Goal: Transaction & Acquisition: Subscribe to service/newsletter

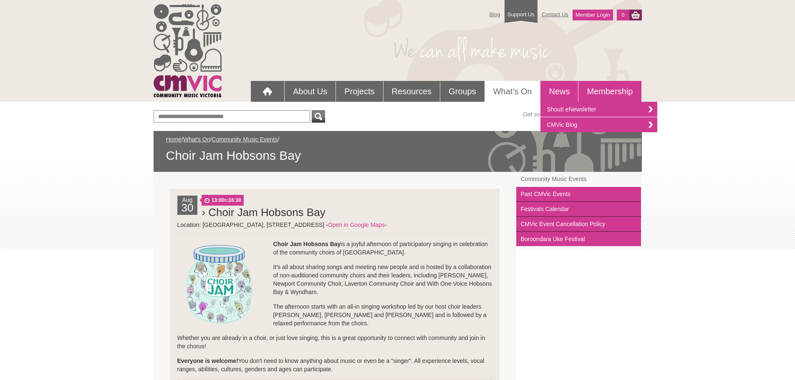
click at [599, 94] on link "Membership" at bounding box center [610, 91] width 63 height 21
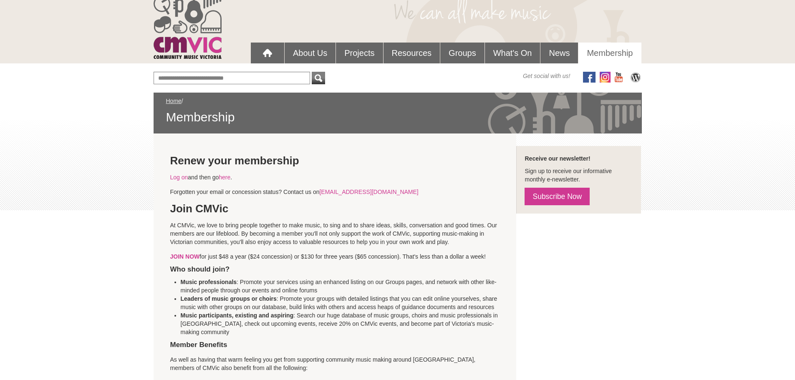
scroll to position [83, 0]
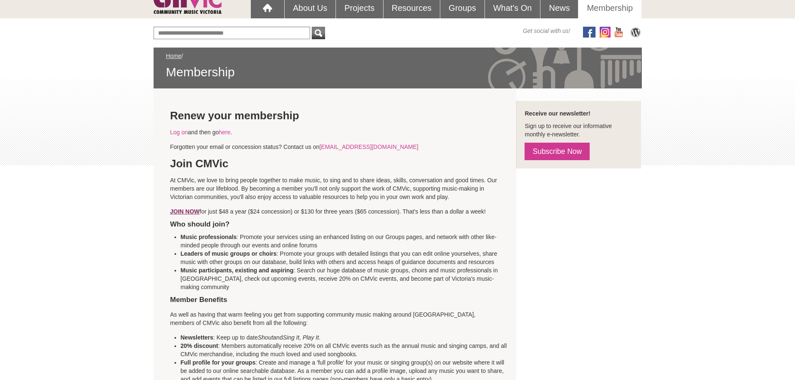
click at [190, 210] on link "JOIN NOW" at bounding box center [185, 211] width 30 height 7
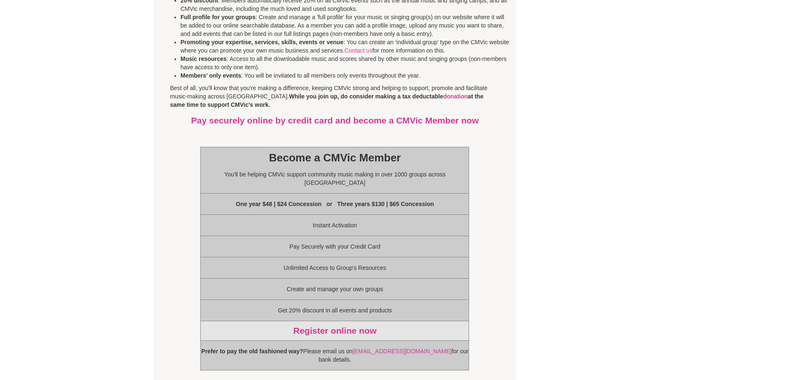
scroll to position [379, 0]
